Goal: Information Seeking & Learning: Learn about a topic

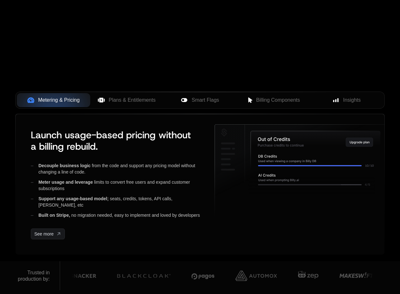
scroll to position [208, 0]
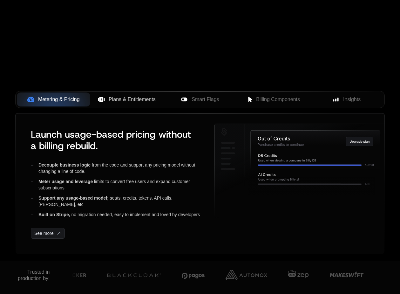
click at [116, 98] on span "Plans & Entitlements" at bounding box center [132, 100] width 47 height 8
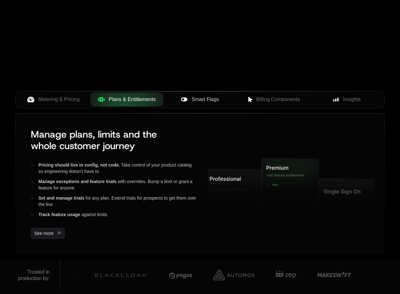
click at [197, 100] on span "Smart Flags" at bounding box center [205, 100] width 27 height 8
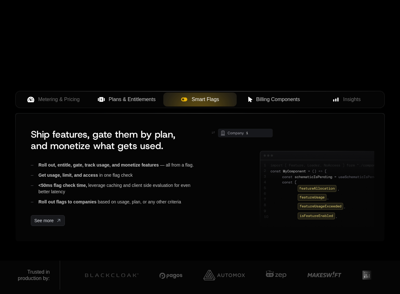
click at [271, 101] on span "Billing Components" at bounding box center [278, 100] width 44 height 8
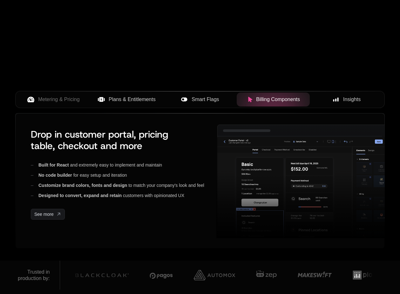
click at [349, 100] on span "Insights" at bounding box center [351, 100] width 17 height 8
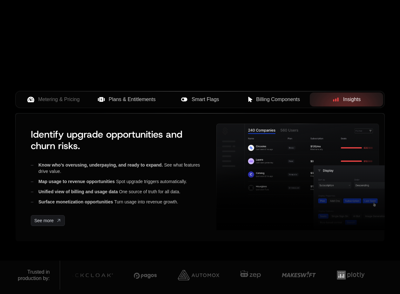
click at [132, 100] on span "Plans & Entitlements" at bounding box center [132, 100] width 47 height 8
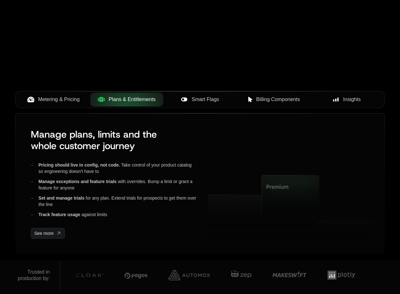
click at [63, 102] on span "Metering & Pricing" at bounding box center [59, 100] width 42 height 8
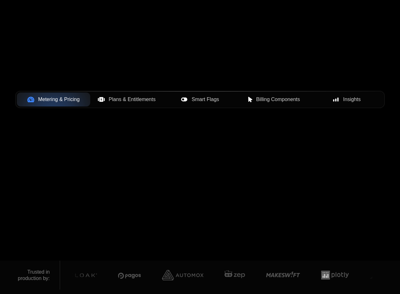
click at [204, 100] on span "Smart Flags" at bounding box center [205, 100] width 27 height 8
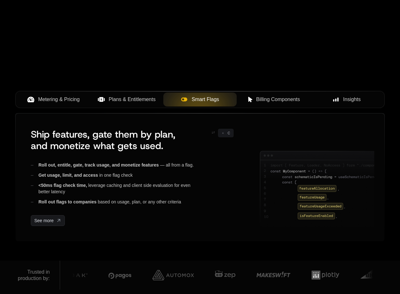
click at [273, 97] on span "Billing Components" at bounding box center [278, 100] width 44 height 8
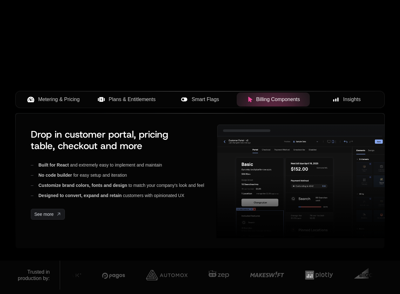
click at [327, 96] on div "Insights" at bounding box center [346, 100] width 63 height 8
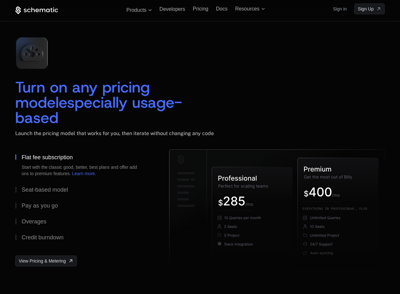
scroll to position [903, 0]
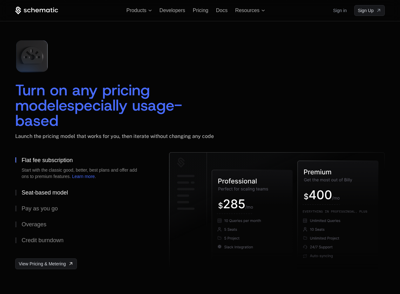
click at [47, 190] on div "Seat-based model" at bounding box center [45, 193] width 46 height 6
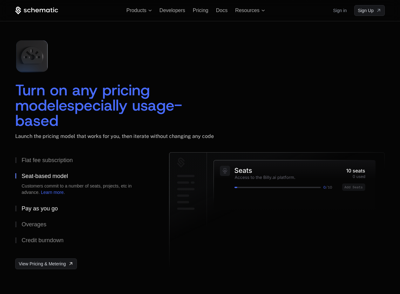
click at [45, 206] on div "Pay as you go" at bounding box center [40, 209] width 36 height 6
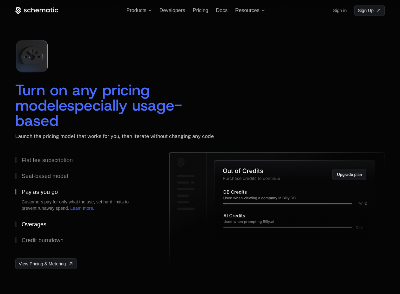
click at [39, 222] on div "Overages" at bounding box center [34, 225] width 25 height 6
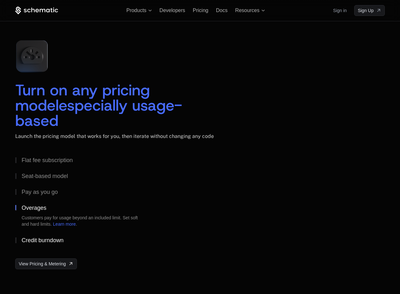
click at [44, 237] on div "Credit burndown" at bounding box center [43, 240] width 42 height 6
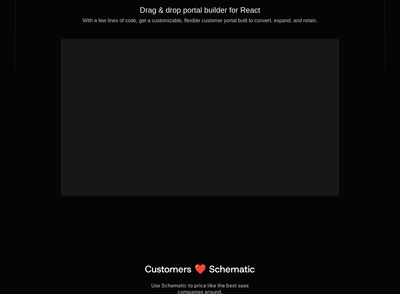
scroll to position [2355, 0]
